Goal: Information Seeking & Learning: Learn about a topic

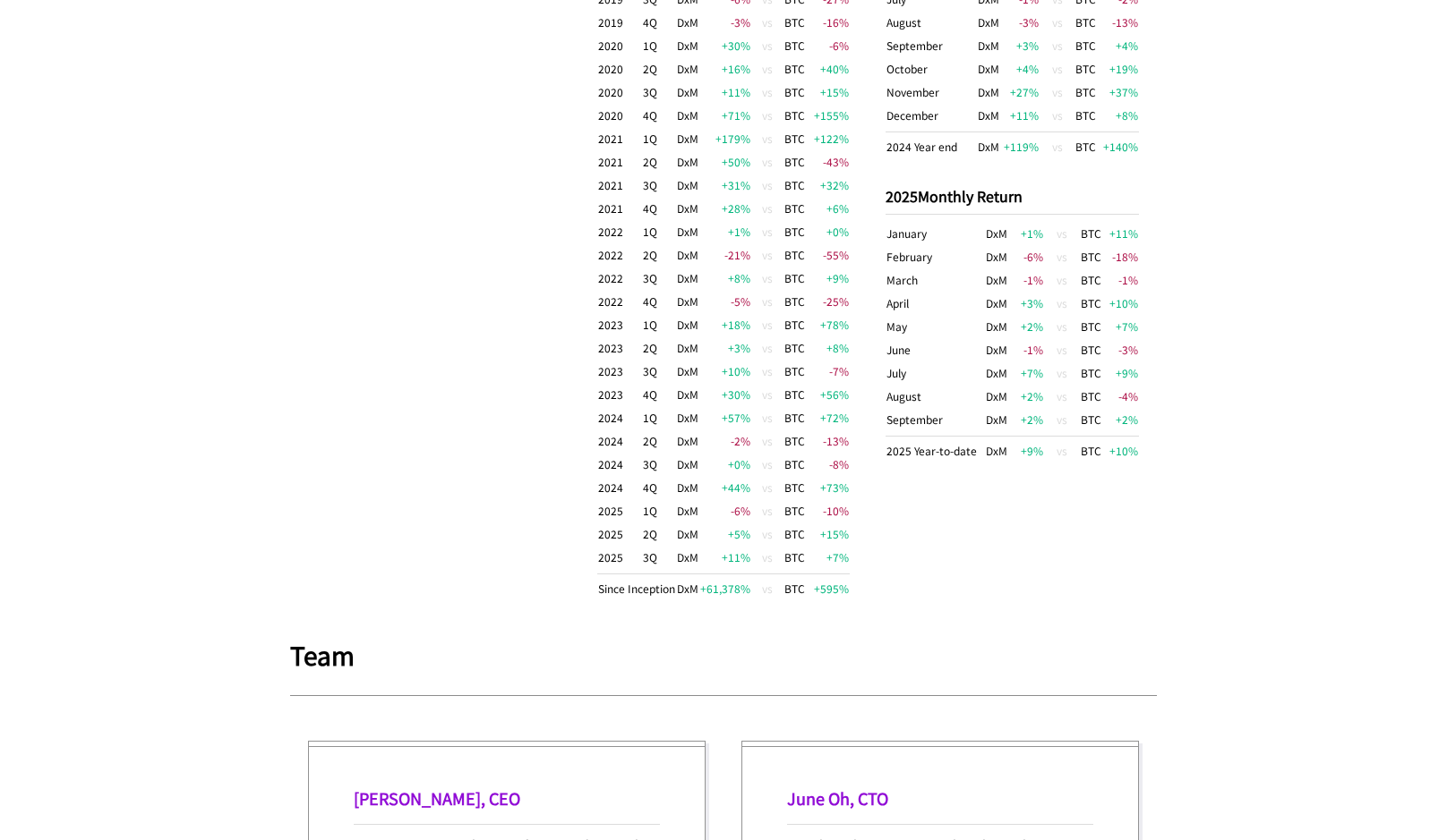
scroll to position [1260, 0]
drag, startPoint x: 618, startPoint y: 549, endPoint x: 786, endPoint y: 548, distance: 168.0
click at [786, 548] on tr "2025 3Q DxM +11 % vs BTC +7 %" at bounding box center [724, 558] width 254 height 29
click at [786, 548] on td "BTC" at bounding box center [793, 558] width 22 height 29
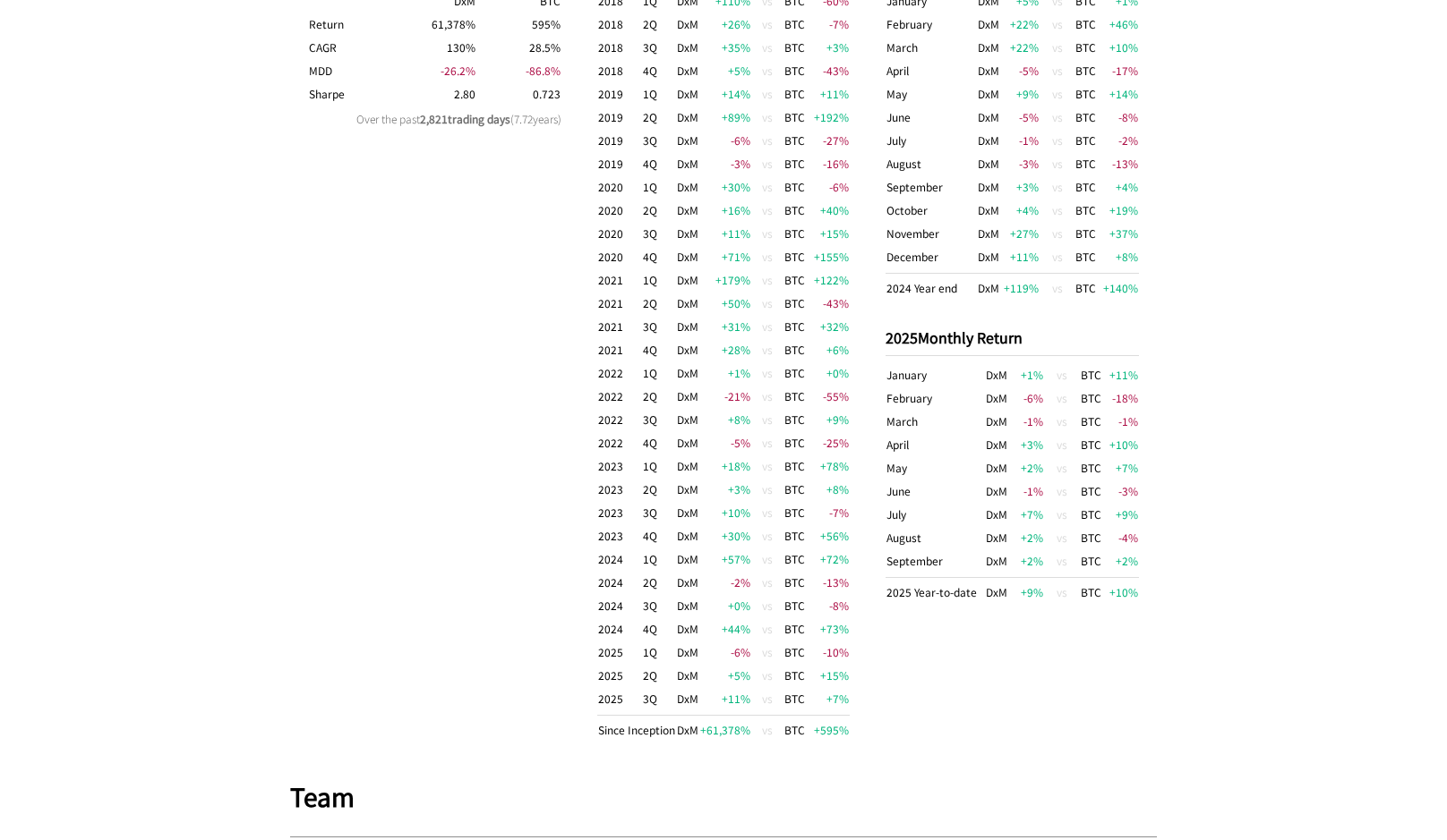
scroll to position [1134, 0]
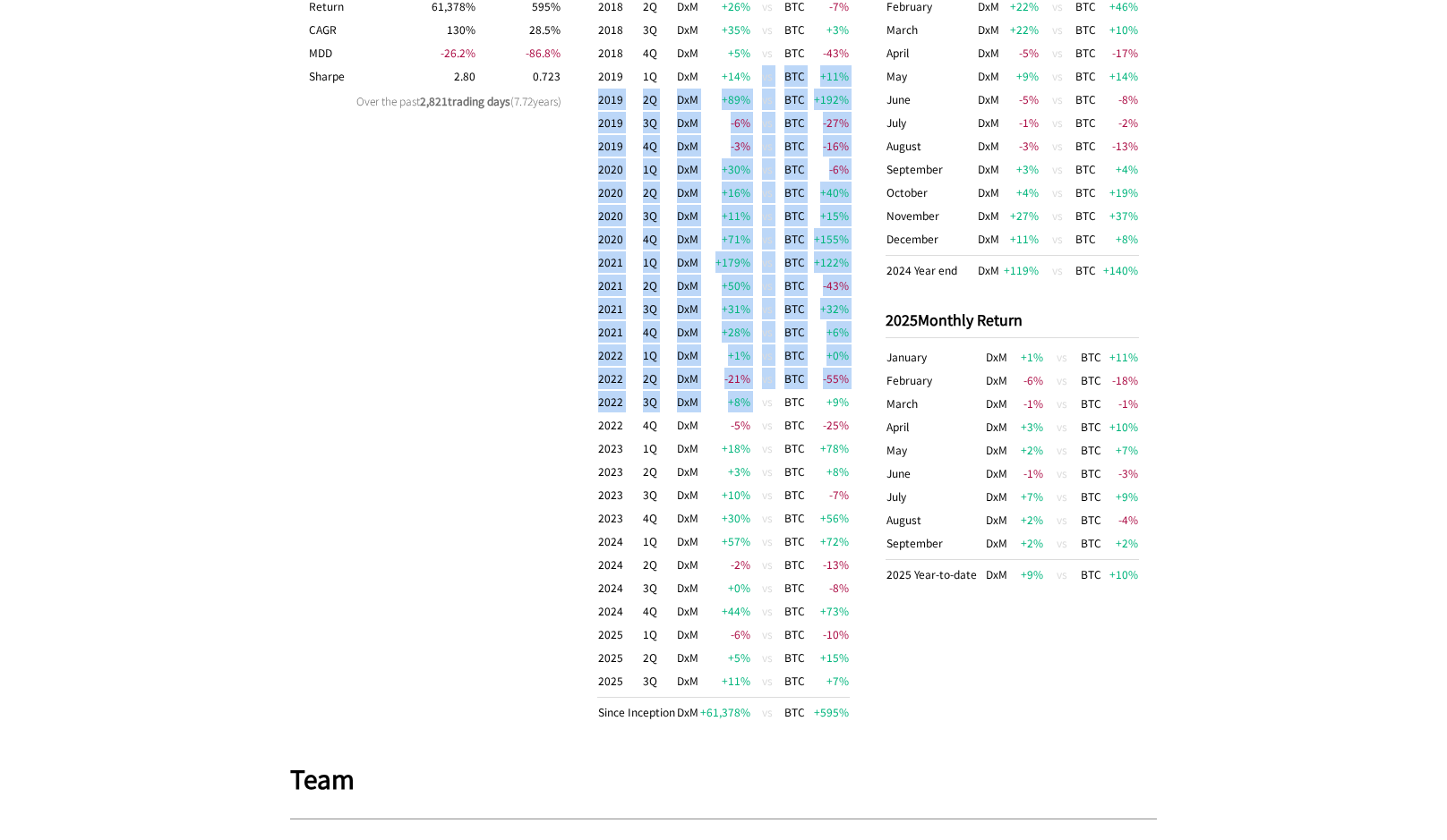
drag, startPoint x: 758, startPoint y: 64, endPoint x: 762, endPoint y: 401, distance: 337.0
click at [762, 401] on tbody "2018 1Q DxM +110 % vs BTC -60 % 2018 2Q DxM +26 % vs BTC -7 % 2018 3Q DxM +35 %…" at bounding box center [724, 347] width 254 height 753
click at [762, 401] on td "vs" at bounding box center [768, 402] width 33 height 23
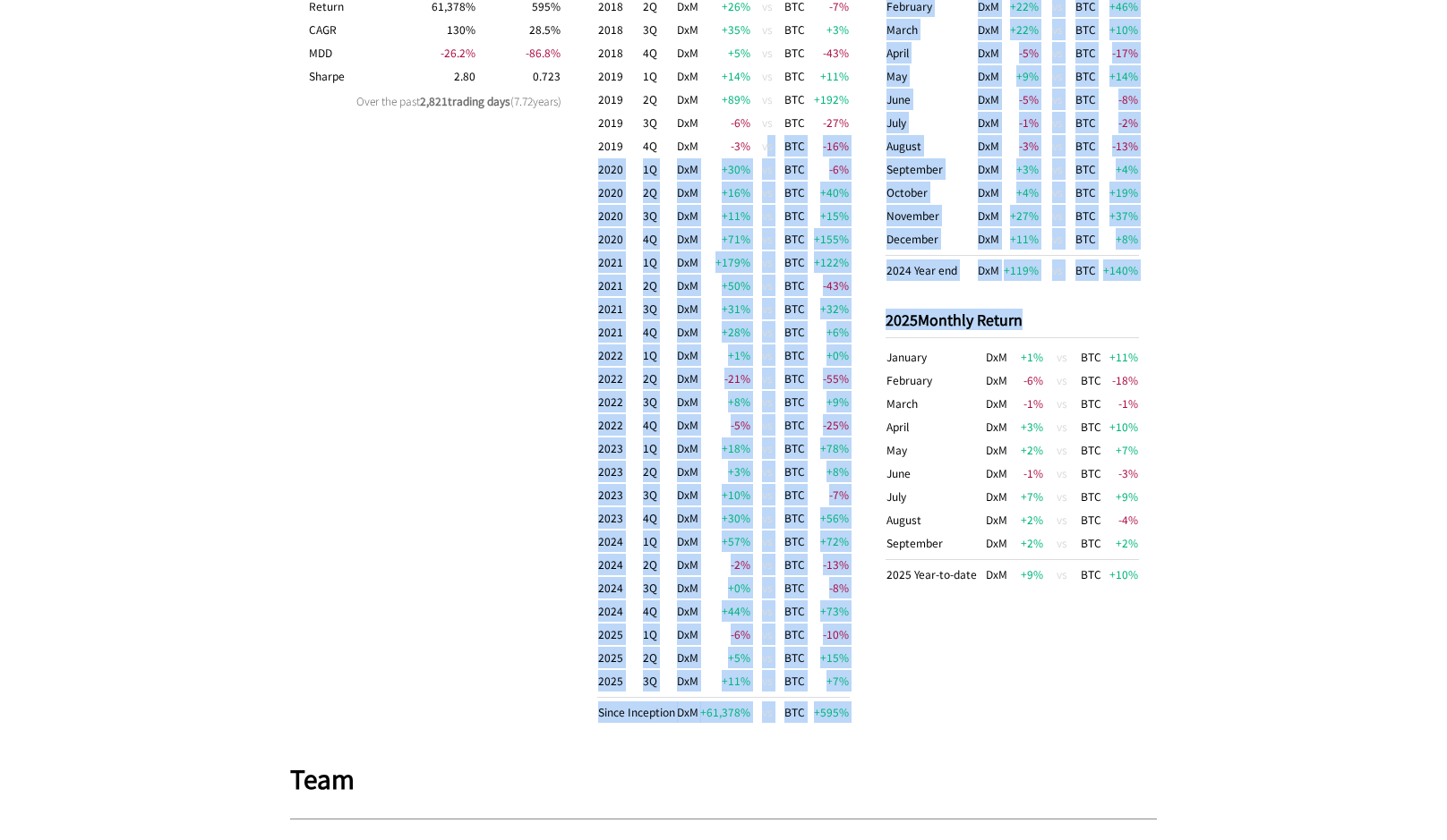
drag, startPoint x: 768, startPoint y: 146, endPoint x: 881, endPoint y: 672, distance: 538.0
click at [881, 672] on div "DxM vs BTC as the benchmark DxM BTC Return 61,378 % 595 % CAGR 130 % 28.5 % MDD…" at bounding box center [723, 329] width 866 height 861
click at [891, 664] on div "2024 Monthly Return January DxM +5 % vs BTC +1 % February DxM +22 % vs BTC +46 …" at bounding box center [1012, 329] width 254 height 843
